Goal: Task Accomplishment & Management: Use online tool/utility

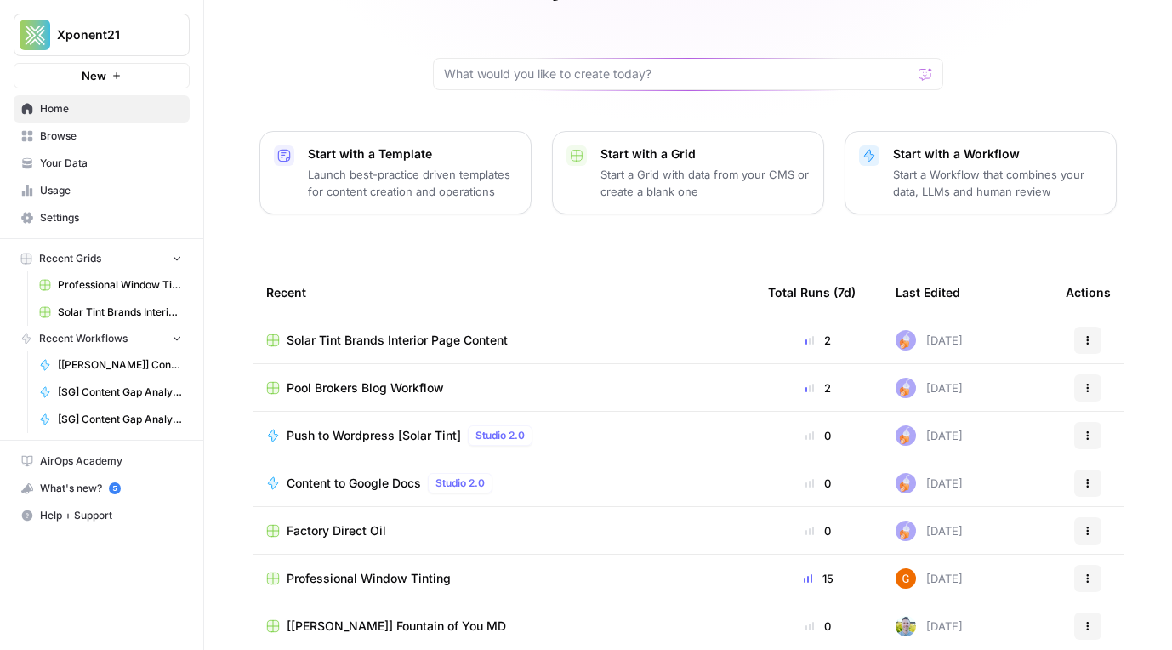
scroll to position [131, 0]
click at [384, 571] on span "Professional Window Tinting" at bounding box center [369, 579] width 164 height 17
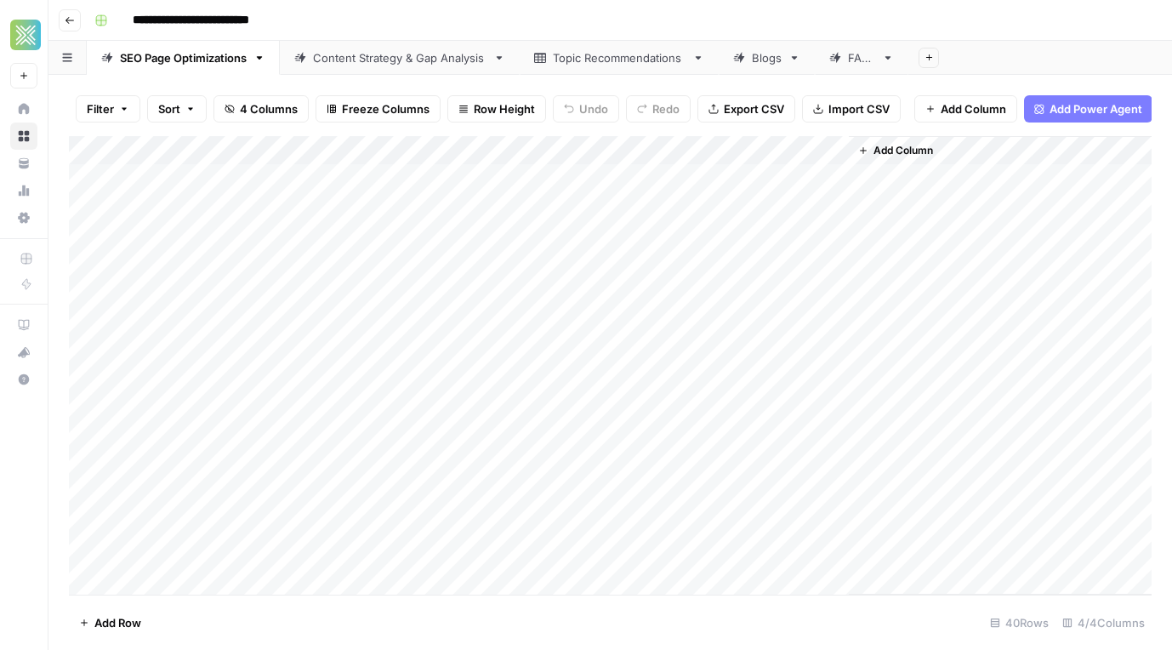
click at [758, 54] on div "Blogs" at bounding box center [767, 57] width 30 height 17
click at [404, 178] on div "Add Column" at bounding box center [610, 365] width 1082 height 458
click at [334, 215] on div "Add Column" at bounding box center [610, 365] width 1082 height 458
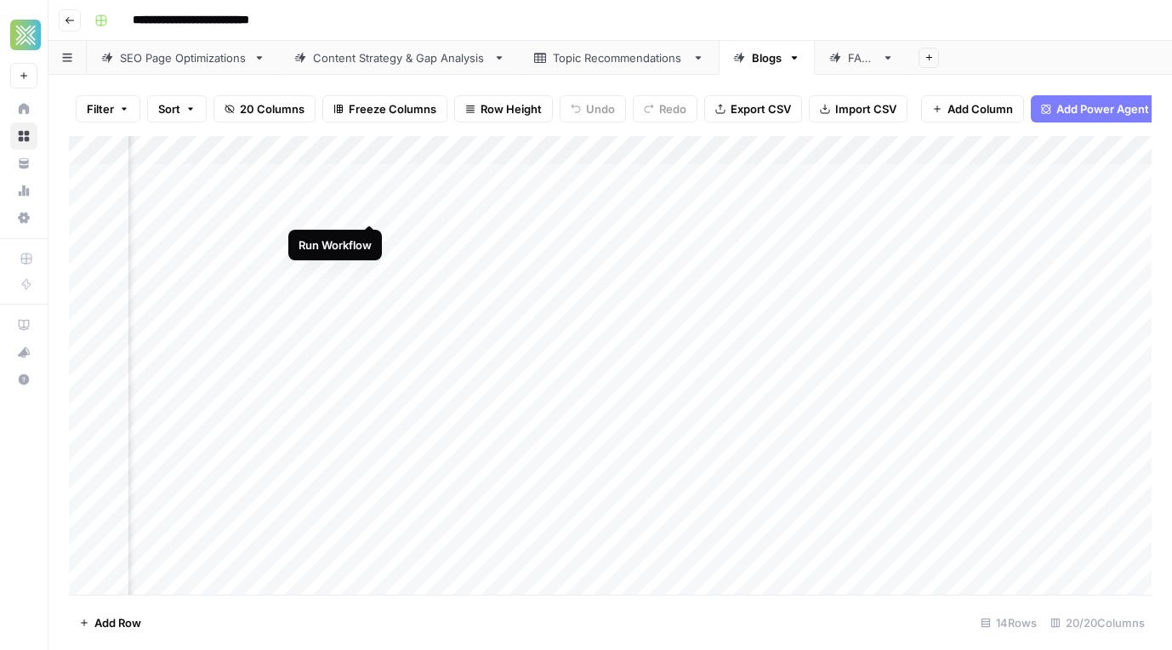
click at [364, 209] on div "Add Column" at bounding box center [610, 365] width 1082 height 458
click at [605, 207] on div "Add Column" at bounding box center [610, 365] width 1082 height 458
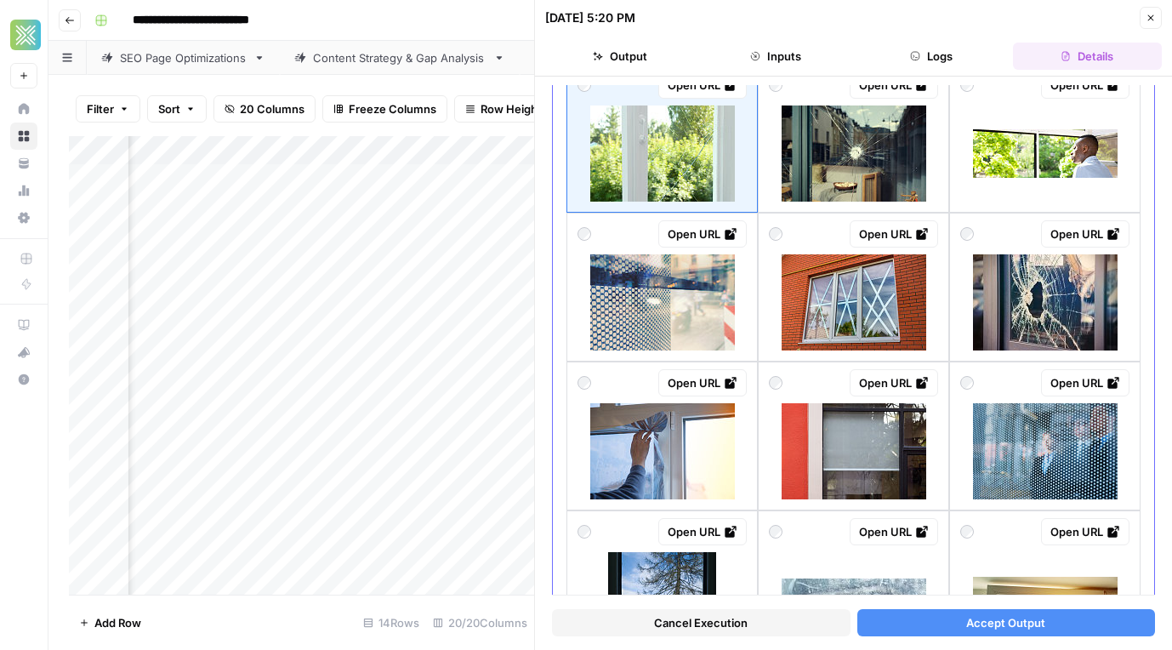
scroll to position [135, 0]
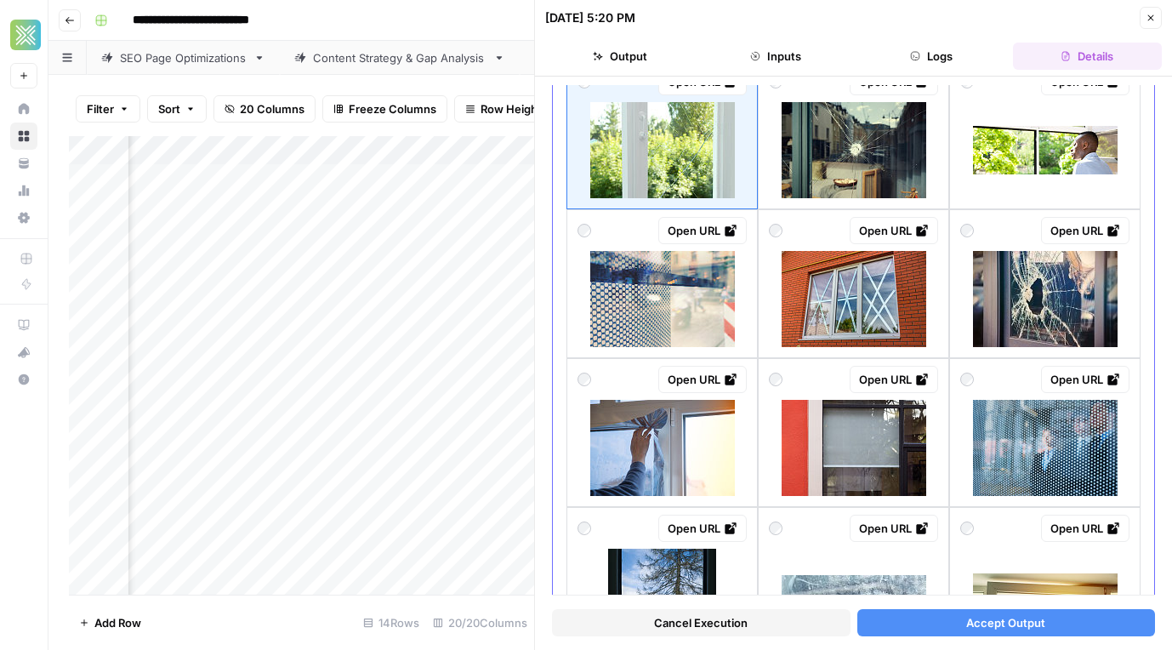
click at [1022, 418] on img at bounding box center [1045, 448] width 145 height 96
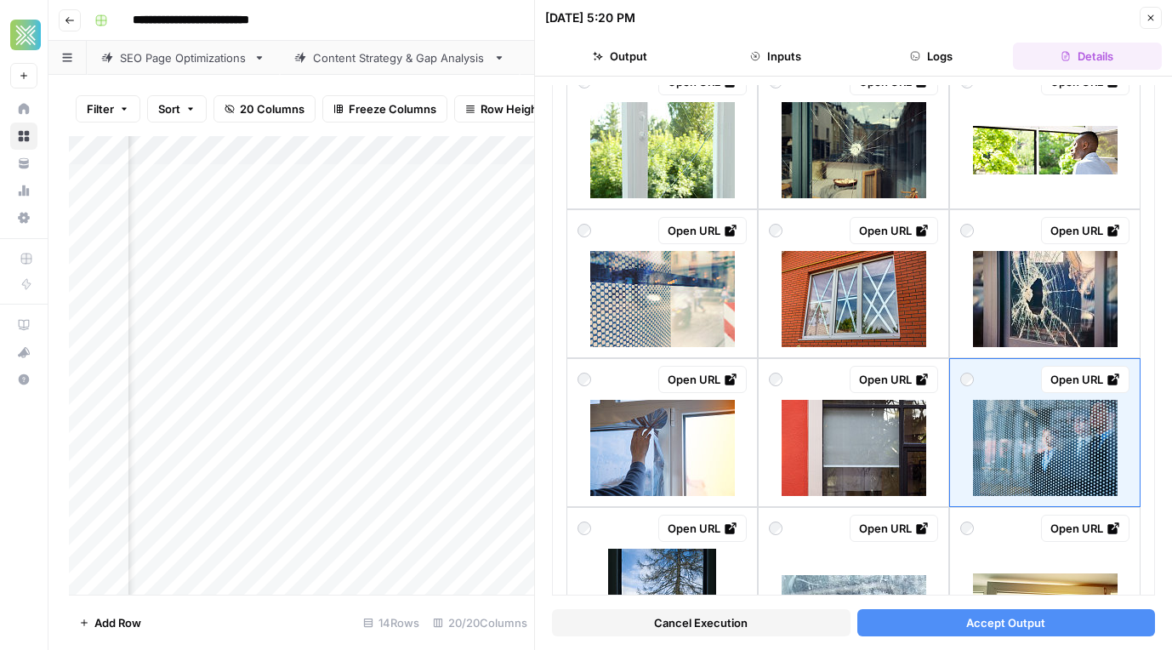
click at [984, 624] on span "Accept Output" at bounding box center [1005, 622] width 79 height 17
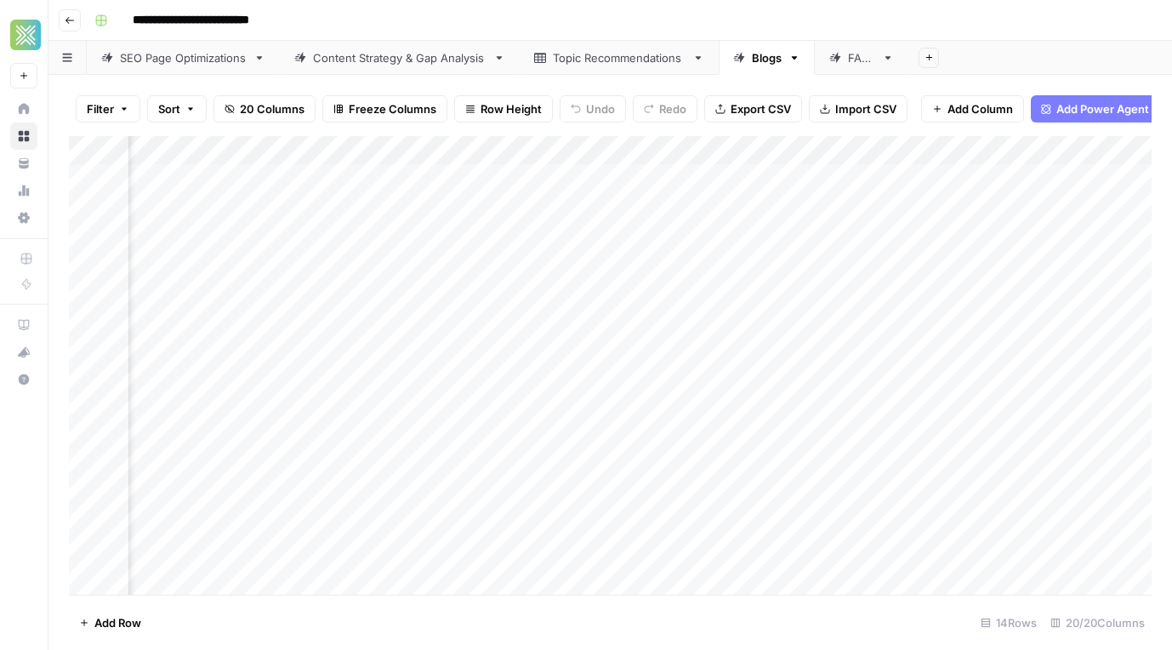
click at [730, 207] on div "Add Column" at bounding box center [610, 365] width 1082 height 458
click at [758, 207] on div "Add Column" at bounding box center [610, 365] width 1082 height 458
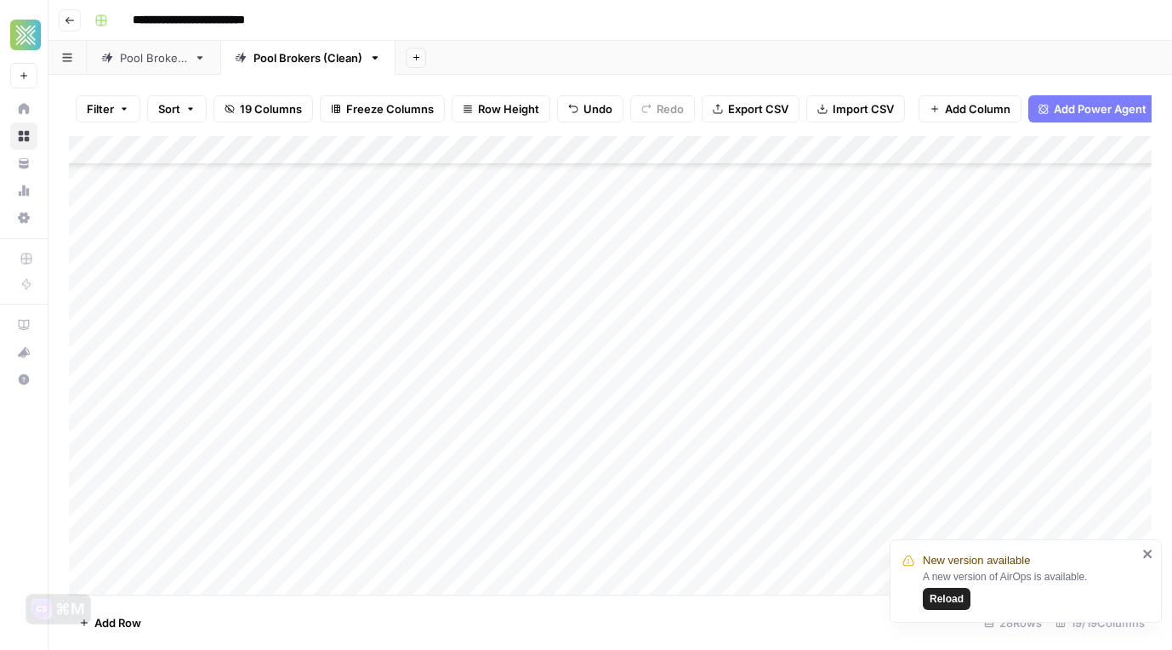
scroll to position [407, 0]
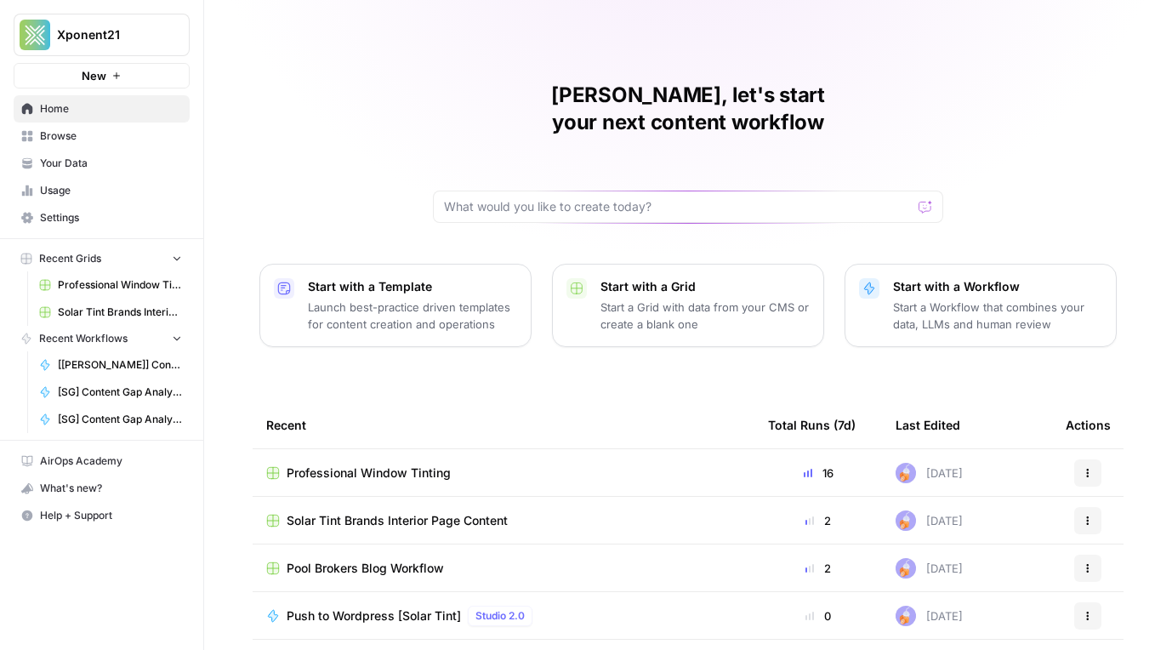
click at [371, 449] on td "Professional Window Tinting" at bounding box center [504, 472] width 502 height 47
click at [358, 464] on span "Professional Window Tinting" at bounding box center [369, 472] width 164 height 17
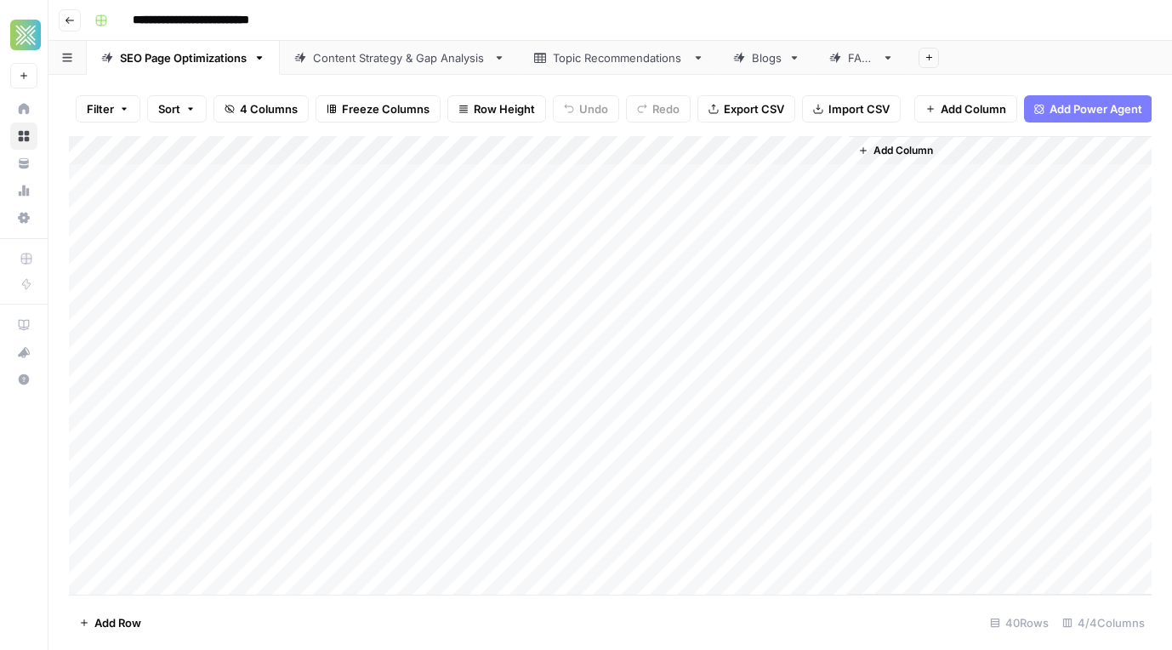
click at [735, 49] on div "Blogs" at bounding box center [757, 57] width 48 height 17
click at [292, 244] on div "Add Column" at bounding box center [610, 365] width 1082 height 458
click at [321, 242] on div "Add Column" at bounding box center [610, 365] width 1082 height 458
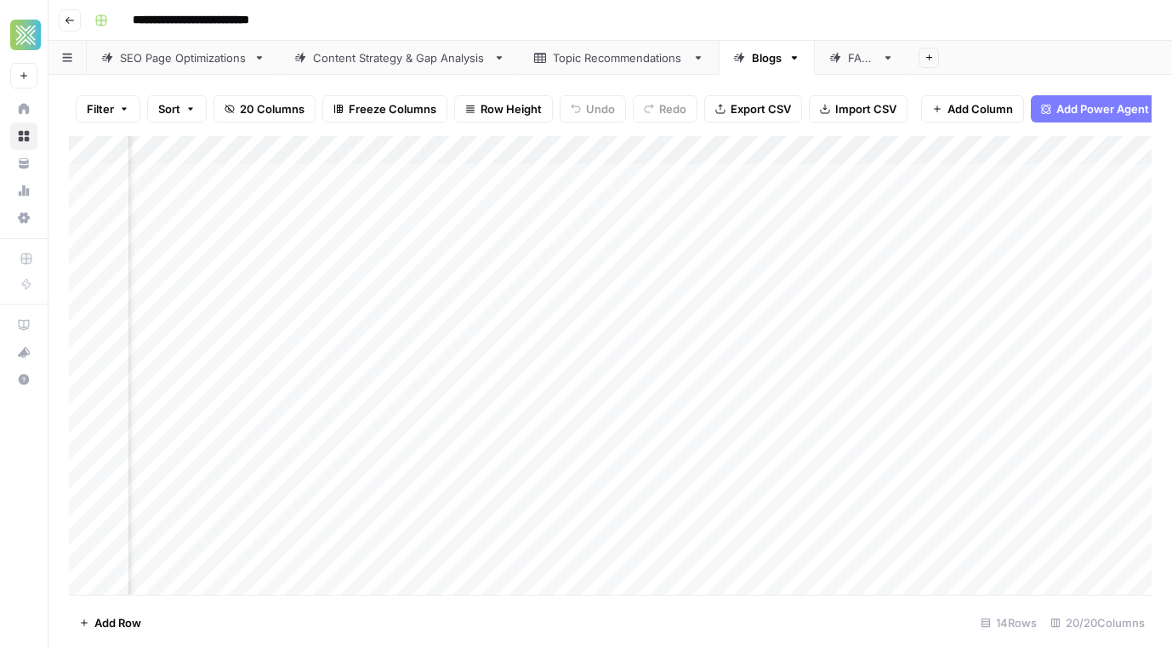
click at [321, 242] on body "**********" at bounding box center [586, 325] width 1172 height 650
click at [494, 302] on div "Add Column" at bounding box center [610, 365] width 1082 height 458
click at [508, 235] on div "Add Column" at bounding box center [610, 365] width 1082 height 458
